Goal: Navigation & Orientation: Understand site structure

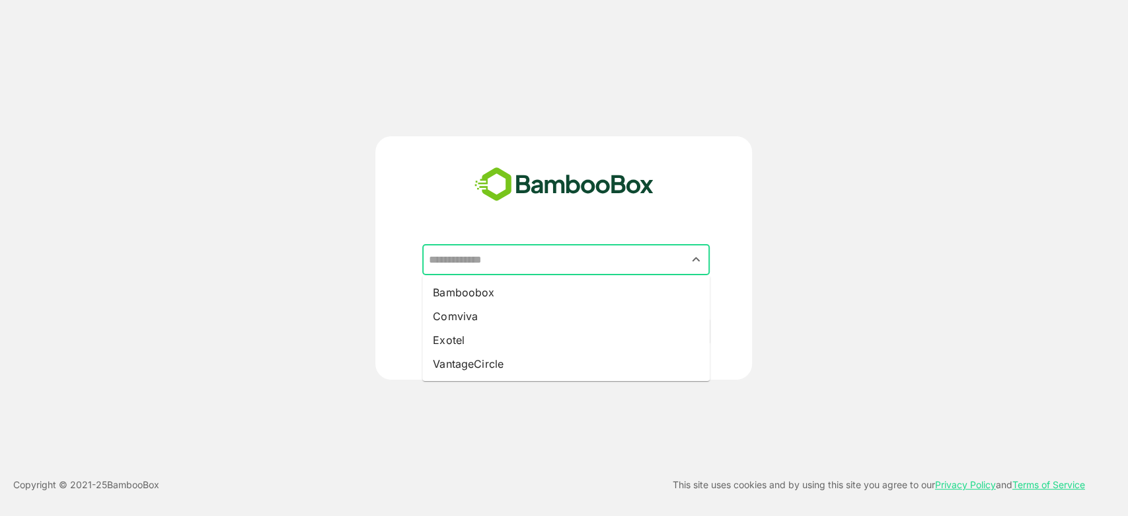
click at [528, 263] on input "text" at bounding box center [566, 259] width 282 height 25
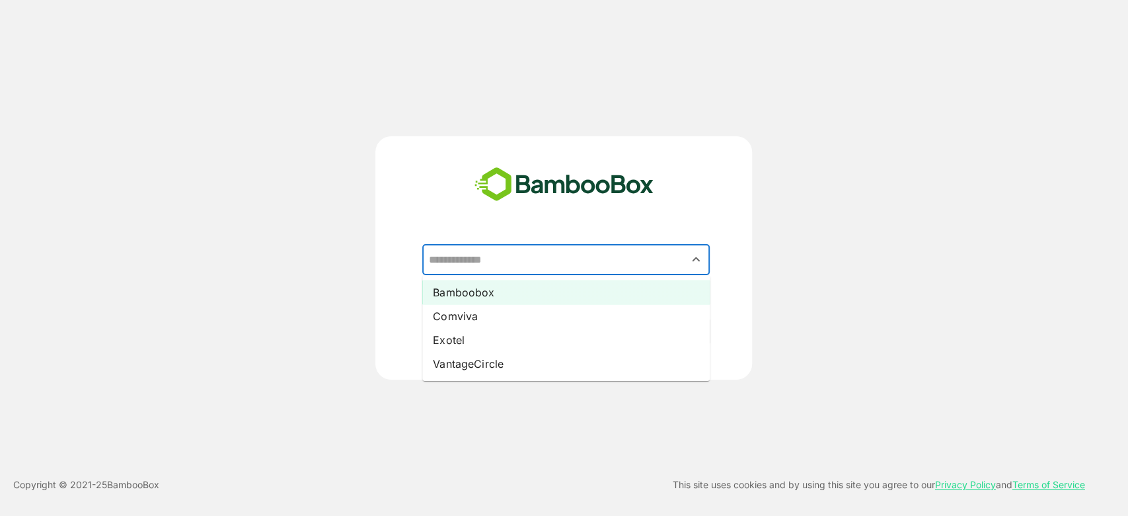
click at [520, 288] on li "Bamboobox" at bounding box center [566, 292] width 288 height 24
type input "*********"
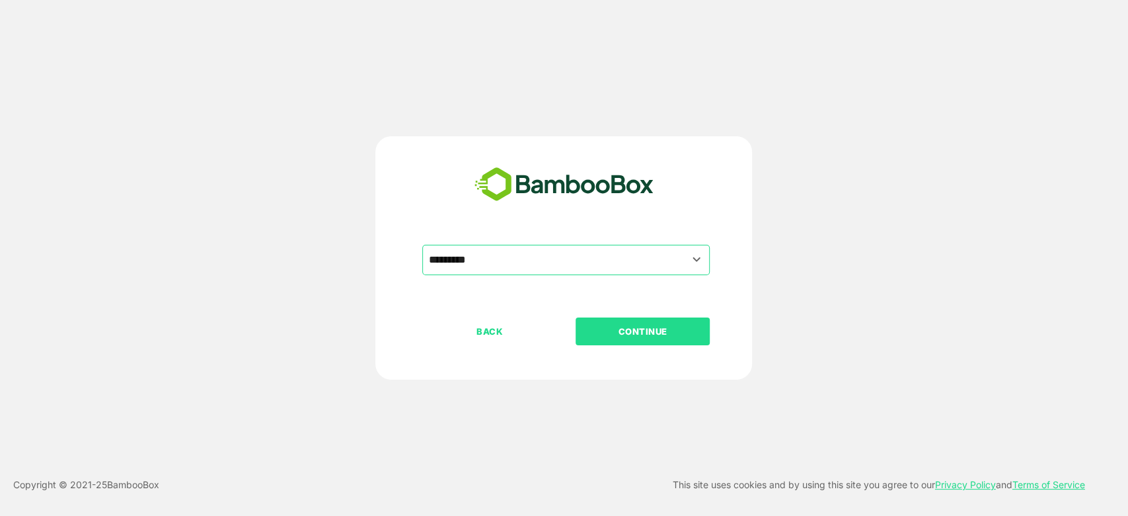
click at [665, 329] on p "CONTINUE" at bounding box center [643, 331] width 132 height 15
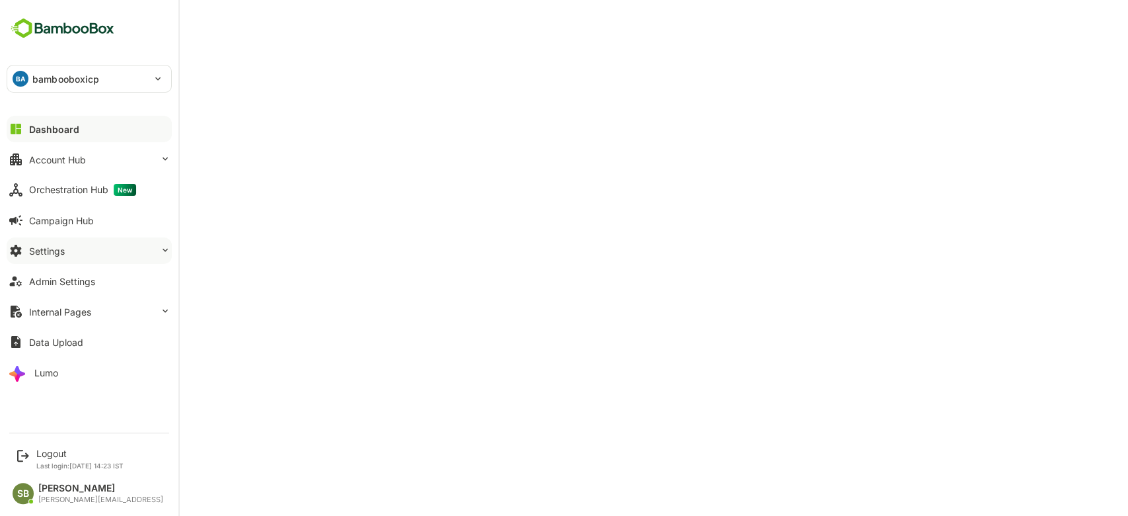
click at [162, 258] on button "Settings" at bounding box center [89, 250] width 165 height 26
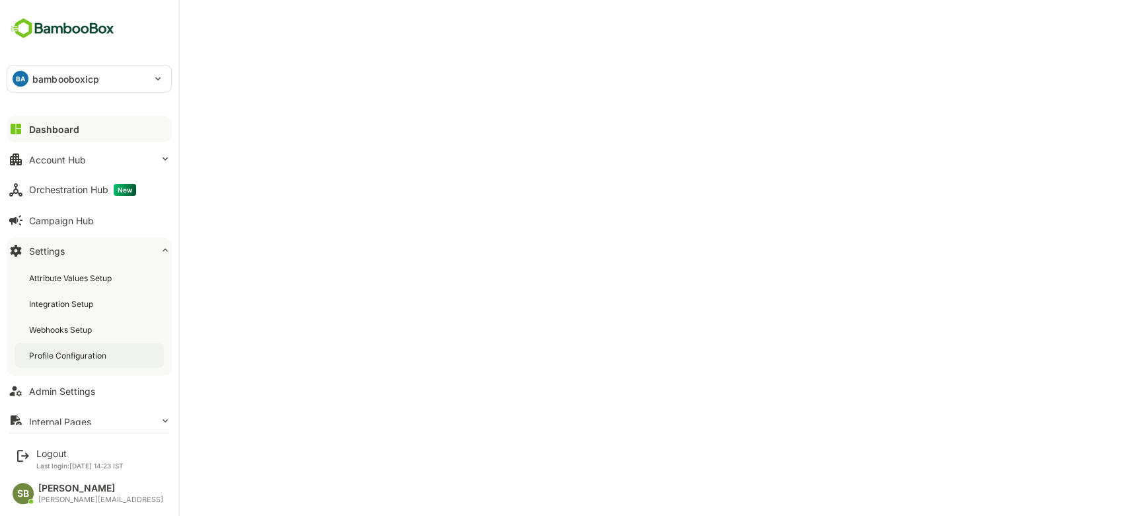
click at [102, 359] on div "Profile Configuration" at bounding box center [69, 355] width 80 height 11
click at [64, 130] on div "Dashboard" at bounding box center [53, 129] width 48 height 11
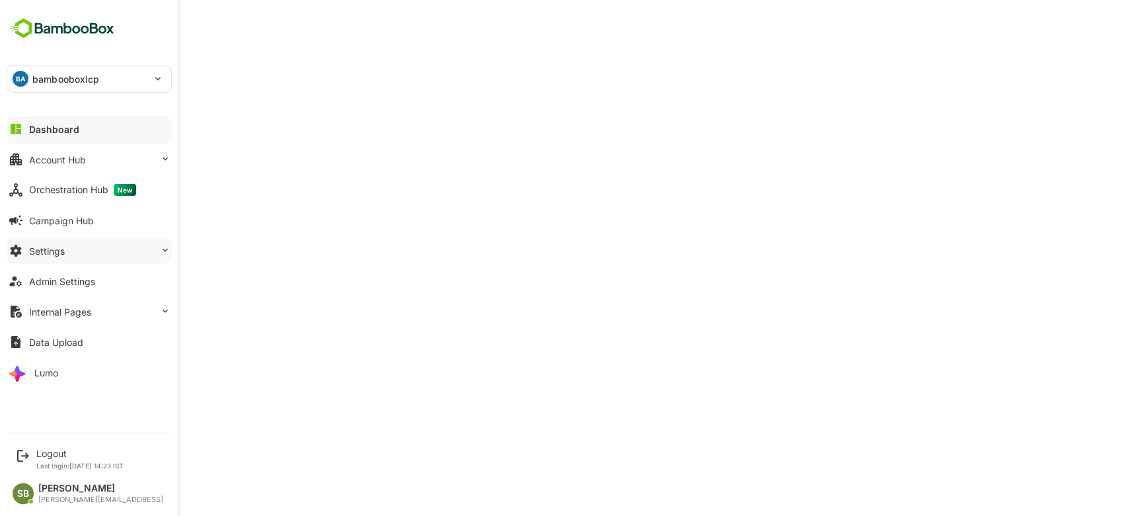
click at [156, 247] on button "Settings" at bounding box center [89, 250] width 165 height 26
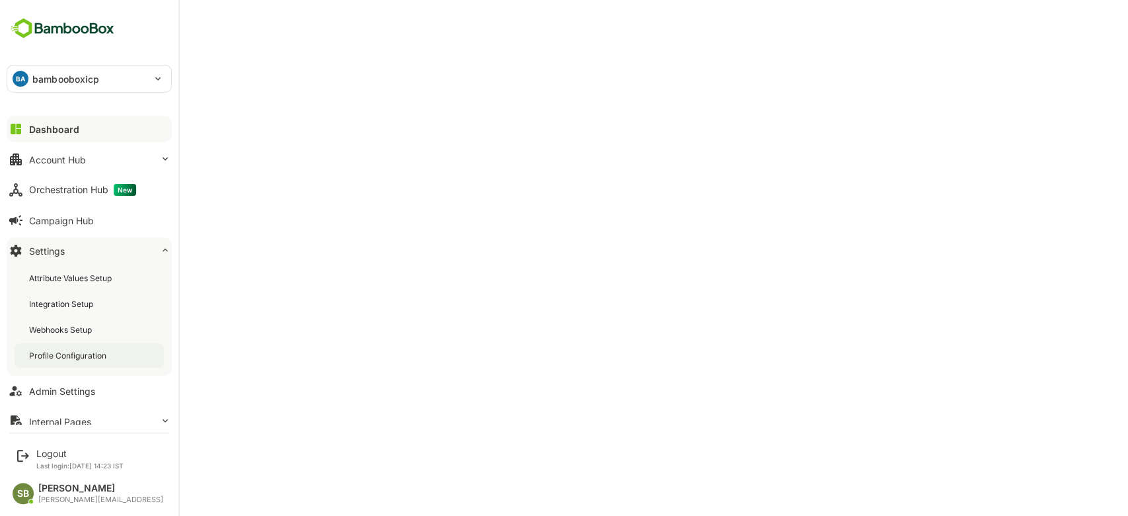
click at [73, 358] on div "Profile Configuration" at bounding box center [69, 355] width 80 height 11
click at [74, 124] on div "Dashboard" at bounding box center [53, 129] width 48 height 11
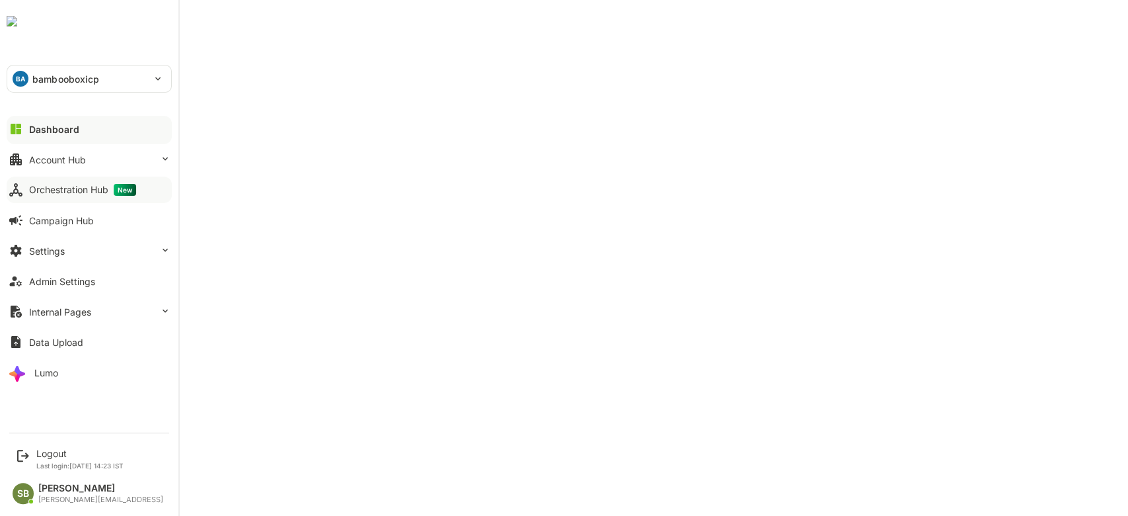
click at [81, 189] on div "Orchestration Hub New" at bounding box center [82, 190] width 107 height 12
click at [44, 377] on div "Lumo" at bounding box center [46, 372] width 24 height 11
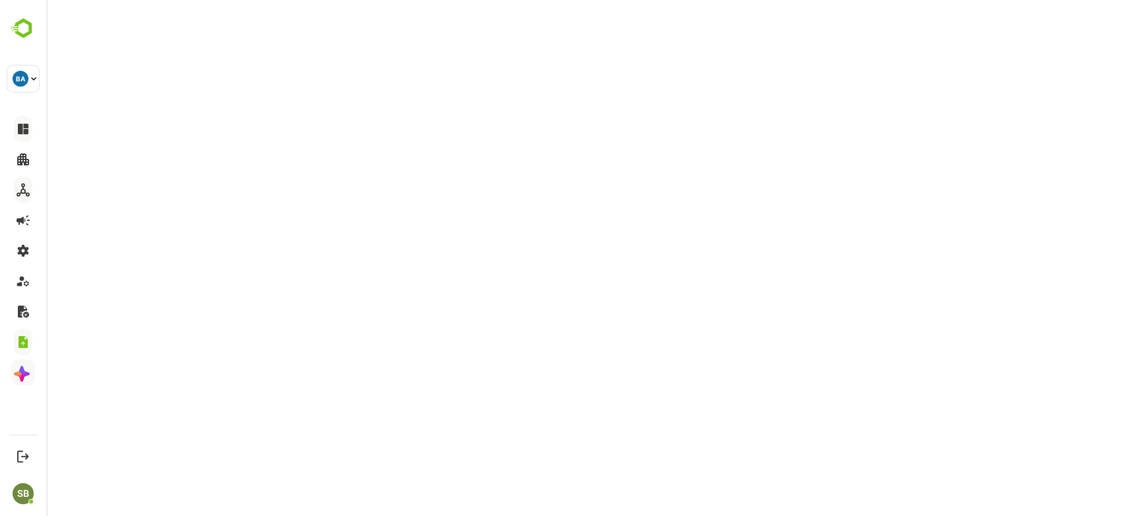
scroll to position [2, 0]
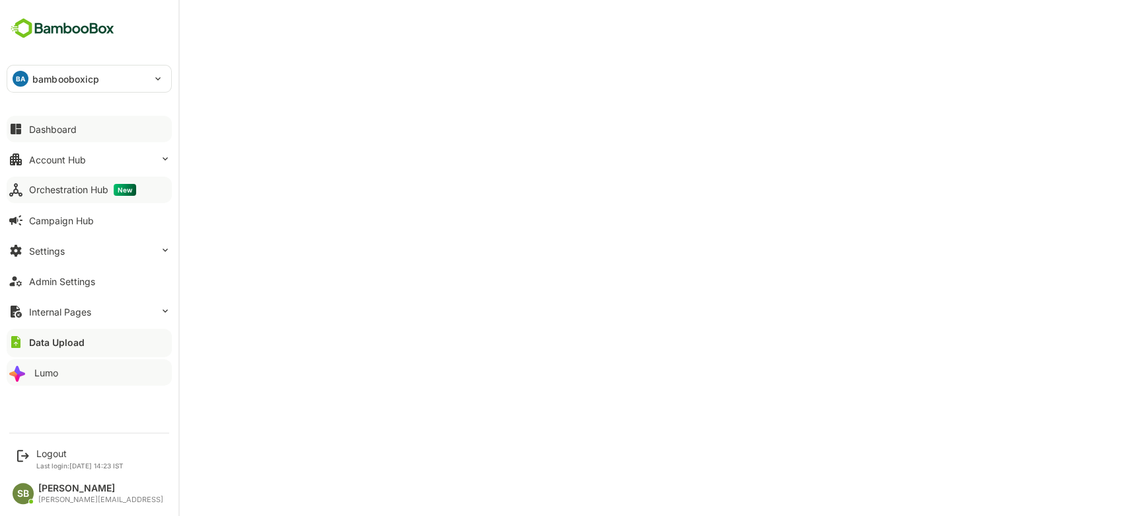
click at [58, 134] on div "Dashboard" at bounding box center [53, 129] width 48 height 11
